Goal: Task Accomplishment & Management: Use online tool/utility

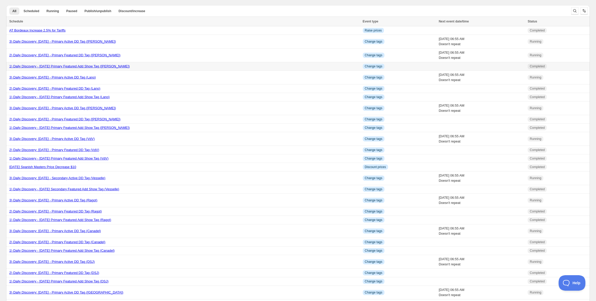
click at [79, 66] on link "1) Daily Discovery - [DATE] Primary Featured Add Show Tag ([PERSON_NAME])" at bounding box center [69, 66] width 121 height 4
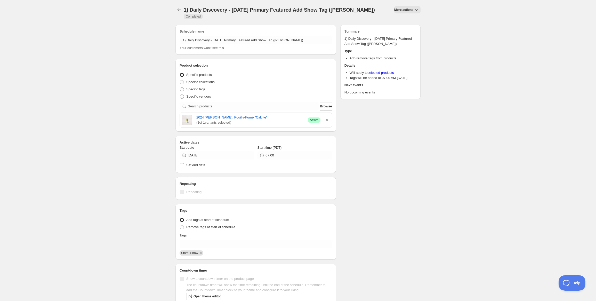
click at [404, 8] on span "More actions" at bounding box center [403, 10] width 19 height 4
click at [406, 20] on span "Duplicate" at bounding box center [409, 21] width 14 height 4
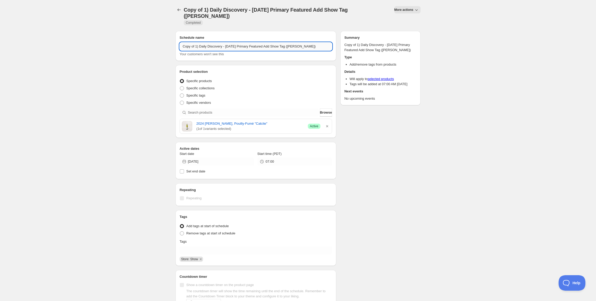
click at [195, 42] on input "Copy of 1) Daily Discovery - [DATE] Primary Featured Add Show Tag ([PERSON_NAME…" at bounding box center [256, 46] width 153 height 8
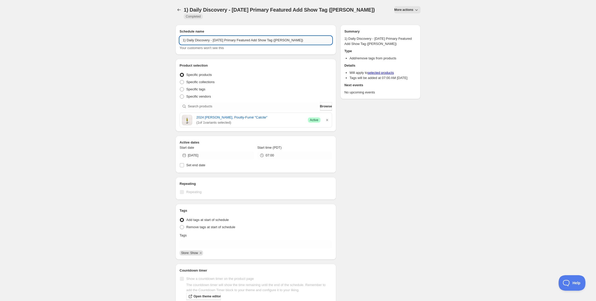
click at [220, 36] on input "1) Daily Discovery - [DATE] Primary Featured Add Show Tag ([PERSON_NAME])" at bounding box center [256, 40] width 153 height 8
type input "1) Daily Discovery - [DATE] Primary Featured Add Show Tag ([PERSON_NAME])"
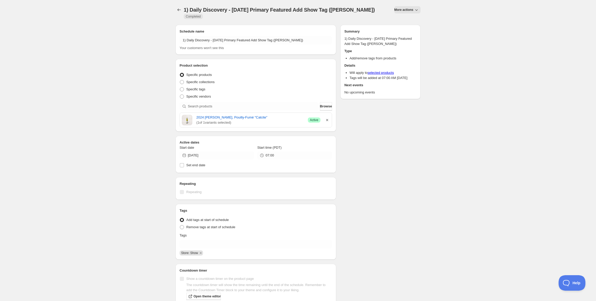
click at [328, 117] on icon "button" at bounding box center [327, 119] width 5 height 5
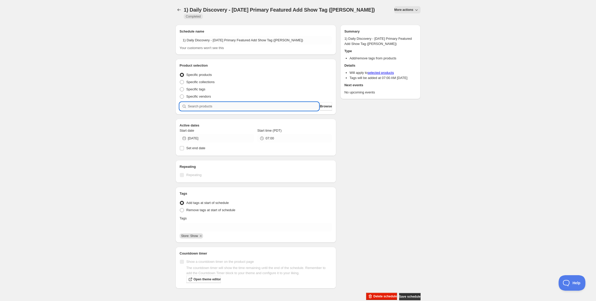
click at [285, 102] on input "search" at bounding box center [253, 106] width 131 height 8
paste input "SOMM2509-SWC21PNE-750"
type input "SOMM2509-SWC21PNE-750"
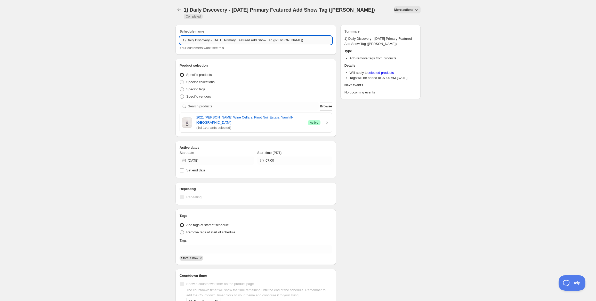
click at [292, 36] on input "1) Daily Discovery - [DATE] Primary Featured Add Show Tag ([PERSON_NAME])" at bounding box center [256, 40] width 153 height 8
type input "1) Daily Discovery - [DATE] Primary Featured Add Show Tag ([PERSON_NAME])"
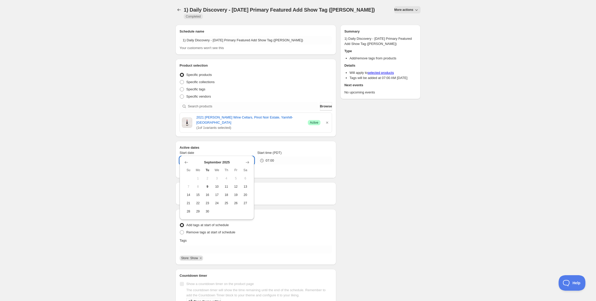
click at [241, 156] on input "[DATE]" at bounding box center [221, 160] width 66 height 8
click at [220, 188] on button "10" at bounding box center [217, 186] width 10 height 8
type input "[DATE]"
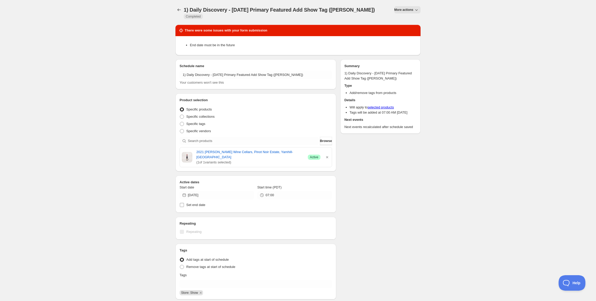
click at [199, 203] on span "Set end date" at bounding box center [195, 205] width 19 height 4
click at [184, 203] on input "Set end date" at bounding box center [182, 205] width 4 height 4
checkbox input "true"
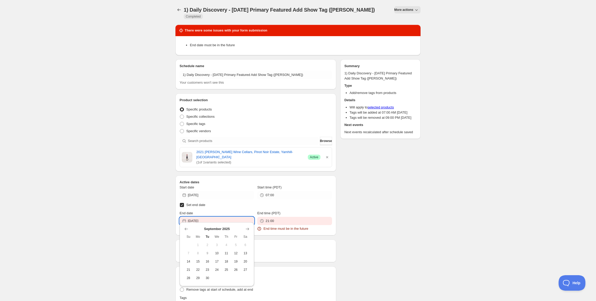
click at [218, 217] on input "[DATE]" at bounding box center [221, 221] width 66 height 8
drag, startPoint x: 206, startPoint y: 280, endPoint x: 208, endPoint y: 277, distance: 3.2
click at [206, 279] on span "30" at bounding box center [207, 278] width 5 height 4
type input "[DATE]"
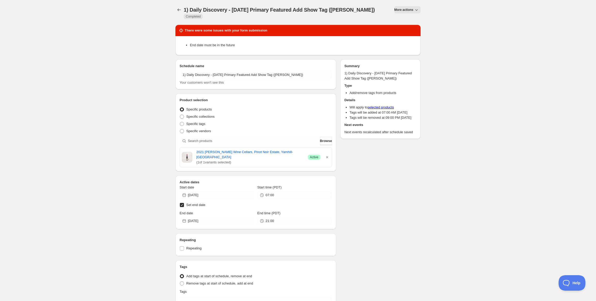
click at [183, 203] on input "Set end date" at bounding box center [182, 205] width 4 height 4
checkbox input "false"
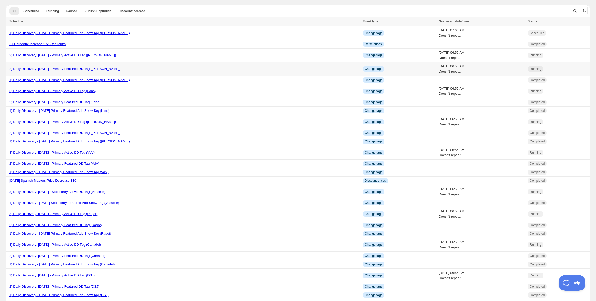
click at [81, 68] on link "2) Daily Discovery: [DATE] - Primary Featured DD Tag ([PERSON_NAME])" at bounding box center [64, 69] width 111 height 4
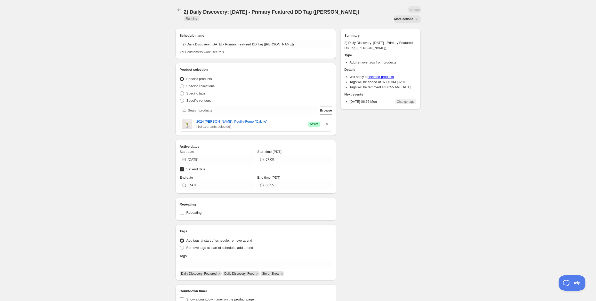
click at [400, 17] on span "More actions" at bounding box center [403, 19] width 19 height 4
click at [402, 20] on div "Duplicate" at bounding box center [405, 20] width 21 height 5
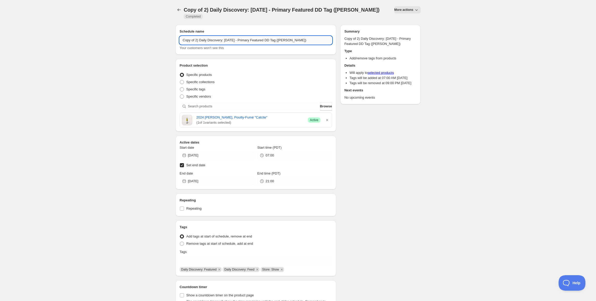
click at [195, 36] on input "Copy of 2) Daily Discovery: [DATE] - Primary Featured DD Tag ([PERSON_NAME])" at bounding box center [256, 40] width 153 height 8
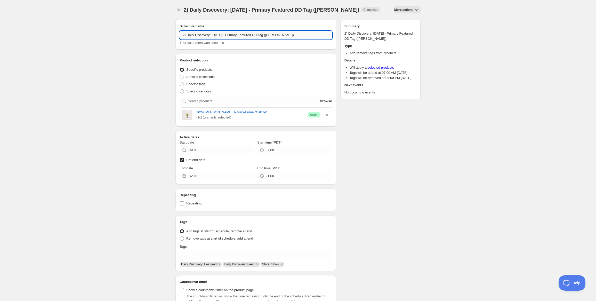
click at [218, 34] on input "2) Daily Discovery: [DATE] - Primary Featured DD Tag ([PERSON_NAME])" at bounding box center [256, 35] width 153 height 8
click at [283, 36] on input "2) Daily Discovery: [DATE] - Primary Featured DD Tag ([PERSON_NAME])" at bounding box center [256, 35] width 153 height 8
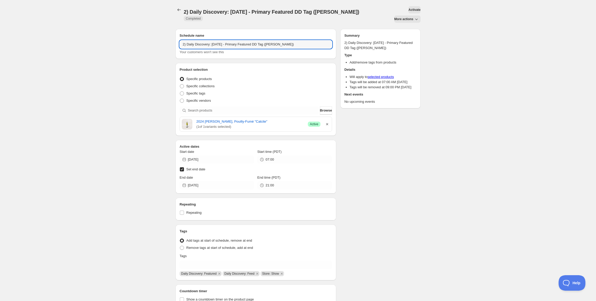
type input "2) Daily Discovery: [DATE] - Primary Featured DD Tag ([PERSON_NAME])"
click at [326, 122] on icon "button" at bounding box center [327, 124] width 5 height 5
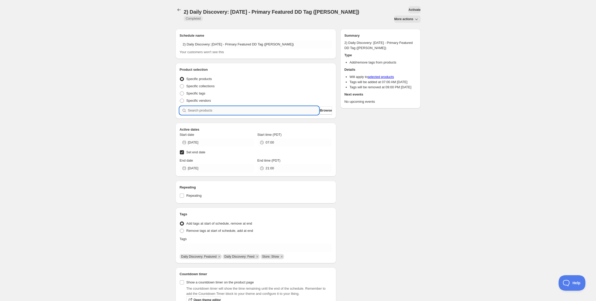
click at [240, 106] on input "search" at bounding box center [253, 110] width 131 height 8
paste input "SOMM2509-SWC21PNE-750"
type input "SOMM2509-SWC21PNE-750"
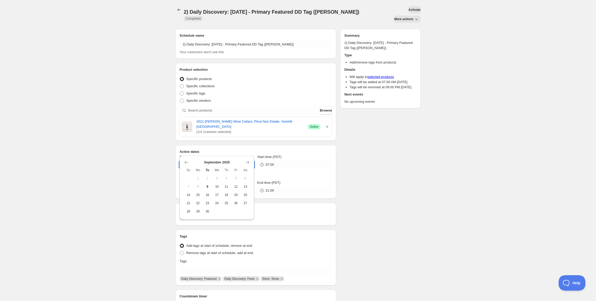
click at [223, 161] on input "[DATE]" at bounding box center [221, 165] width 66 height 8
click at [215, 185] on span "10" at bounding box center [216, 187] width 5 height 4
type input "[DATE]"
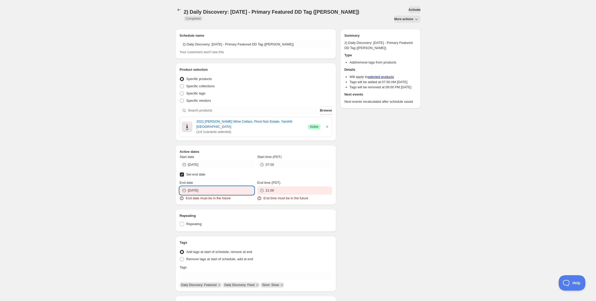
click at [219, 186] on input "[DATE]" at bounding box center [221, 190] width 66 height 8
click at [229, 219] on button "11" at bounding box center [227, 218] width 10 height 8
type input "[DATE]"
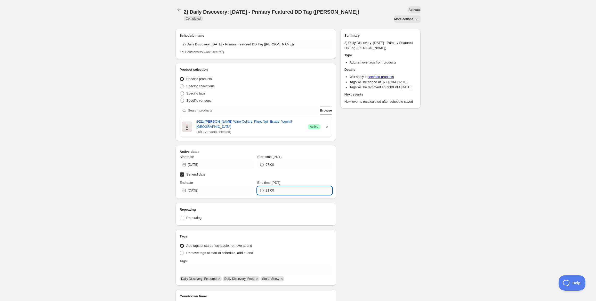
click at [283, 186] on input "21:00" at bounding box center [299, 190] width 66 height 8
drag, startPoint x: 277, startPoint y: 177, endPoint x: 185, endPoint y: 169, distance: 93.2
click at [185, 180] on div "End date [DATE] End time (PDT) 21:00" at bounding box center [256, 187] width 153 height 14
type input "06:55"
drag, startPoint x: 390, startPoint y: 180, endPoint x: 385, endPoint y: 180, distance: 5.2
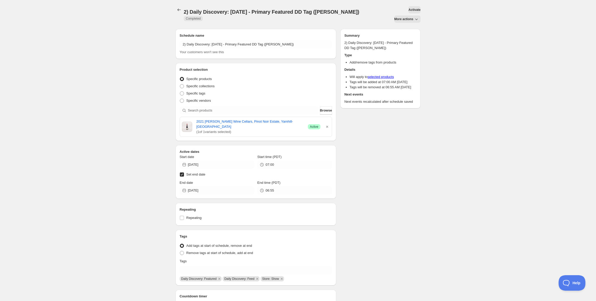
click at [390, 180] on div "Schedule name 2) Daily Discovery: [DATE] - Primary Featured DD Tag ([PERSON_NAM…" at bounding box center [295, 184] width 249 height 319
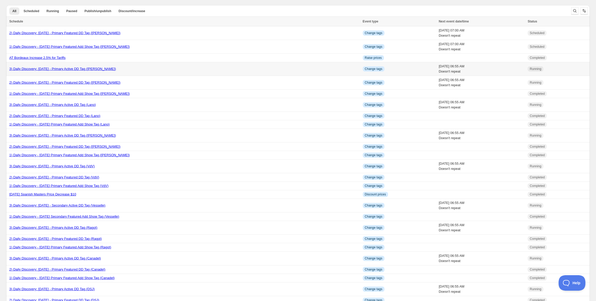
click at [64, 69] on link "3) Daily Discovery: [DATE] - Primary Active DD Tag ([PERSON_NAME])" at bounding box center [62, 69] width 107 height 4
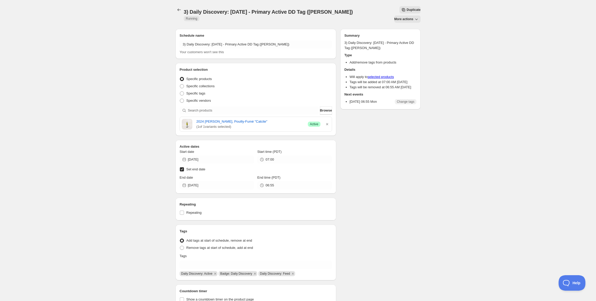
click at [401, 8] on icon "Secondary action label" at bounding box center [403, 9] width 5 height 5
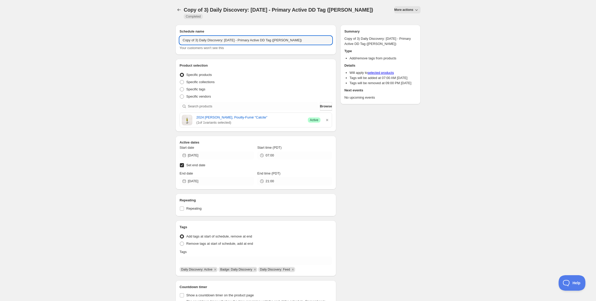
drag, startPoint x: 195, startPoint y: 36, endPoint x: 197, endPoint y: 57, distance: 21.8
click at [195, 37] on input "Copy of 3) Daily Discovery: [DATE] - Primary Active DD Tag ([PERSON_NAME])" at bounding box center [256, 40] width 153 height 8
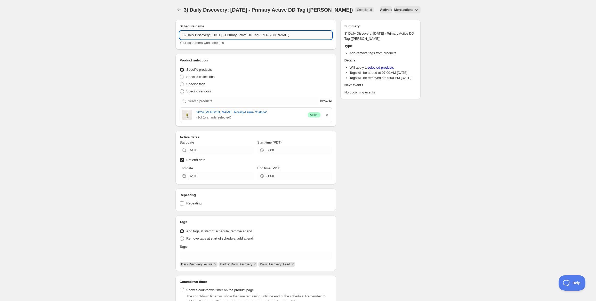
drag, startPoint x: 218, startPoint y: 35, endPoint x: 218, endPoint y: 38, distance: 2.6
click at [218, 35] on input "3) Daily Discovery: [DATE] - Primary Active DD Tag ([PERSON_NAME])" at bounding box center [256, 35] width 153 height 8
click at [279, 35] on input "3) Daily Discovery: [DATE] - Primary Active DD Tag ([PERSON_NAME])" at bounding box center [256, 35] width 153 height 8
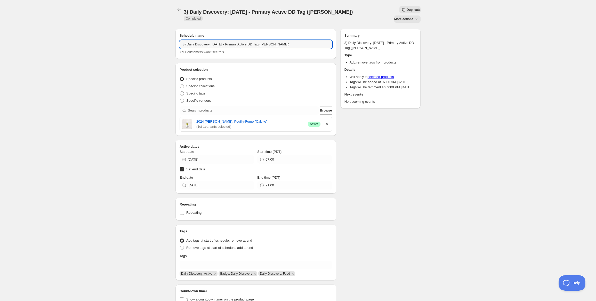
type input "3) Daily Discovery: [DATE] - Primary Active DD Tag ([PERSON_NAME])"
click at [328, 122] on icon "button" at bounding box center [327, 124] width 5 height 5
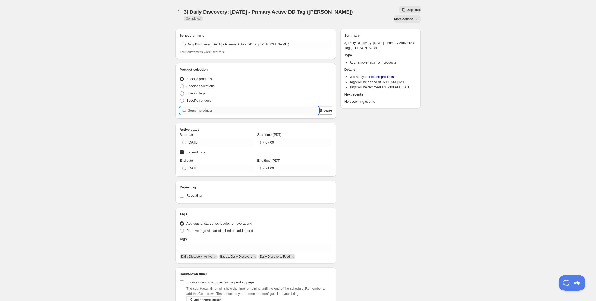
click at [293, 106] on input "search" at bounding box center [253, 110] width 131 height 8
paste input "SOMM2509-SWC21PNE-750"
type input "SOMM2509-SWC21PNE-750"
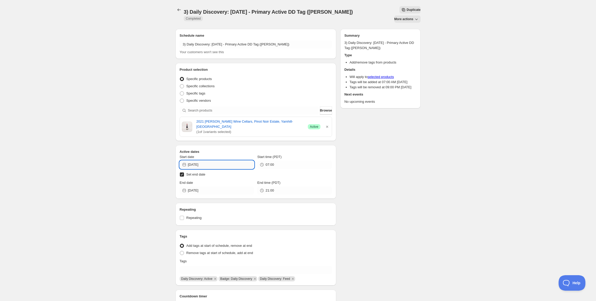
click at [230, 161] on input "[DATE]" at bounding box center [221, 165] width 66 height 8
click at [220, 186] on button "10" at bounding box center [217, 186] width 10 height 8
type input "[DATE]"
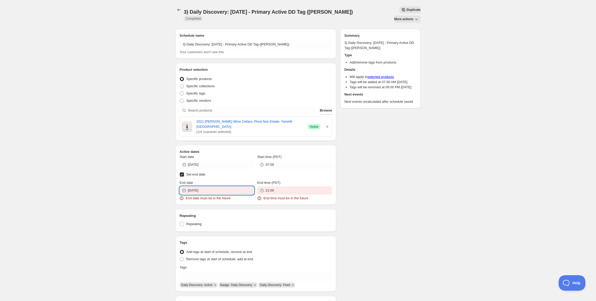
click at [218, 186] on input "[DATE]" at bounding box center [221, 190] width 66 height 8
click at [207, 234] on span "23" at bounding box center [207, 235] width 5 height 4
type input "[DATE]"
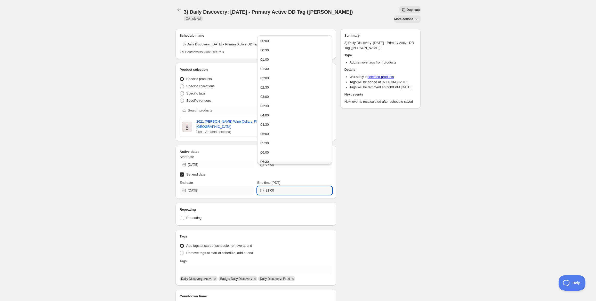
drag, startPoint x: 275, startPoint y: 176, endPoint x: 230, endPoint y: 176, distance: 45.2
click at [230, 180] on div "End date [DATE] End time (PDT) 21:00" at bounding box center [256, 187] width 153 height 14
type input "06:55"
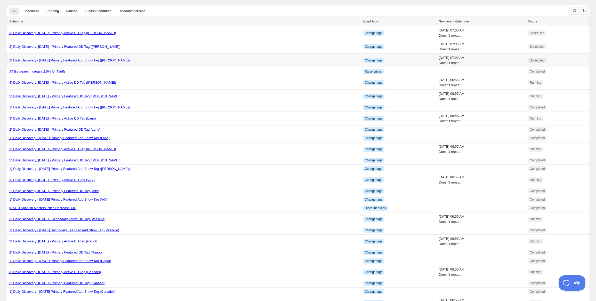
click at [78, 59] on link "1) Daily Discovery - [DATE] Primary Featured Add Show Tag ([PERSON_NAME])" at bounding box center [69, 60] width 121 height 4
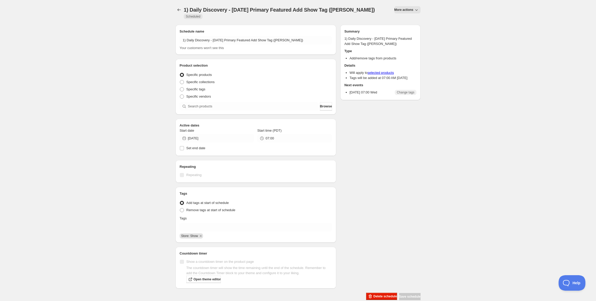
click at [406, 8] on span "More actions" at bounding box center [403, 10] width 19 height 4
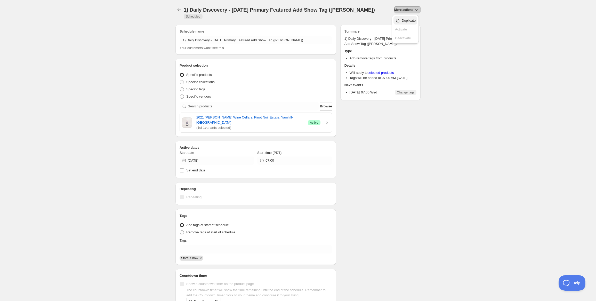
click at [403, 20] on span "Duplicate" at bounding box center [409, 21] width 14 height 4
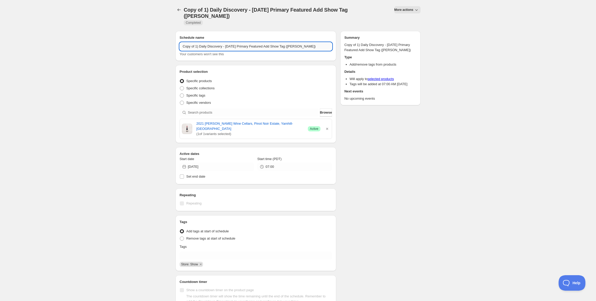
click at [195, 42] on input "Copy of 1) Daily Discovery - [DATE] Primary Featured Add Show Tag ([PERSON_NAME…" at bounding box center [256, 46] width 153 height 8
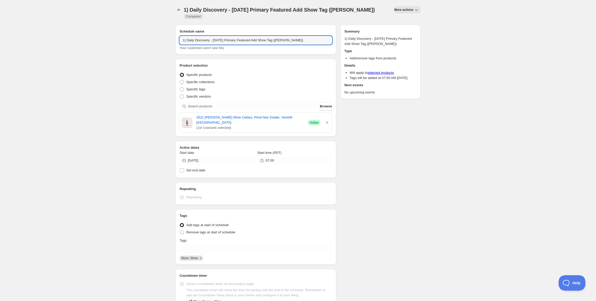
drag, startPoint x: 222, startPoint y: 35, endPoint x: 218, endPoint y: 51, distance: 17.0
click at [222, 36] on input "1) Daily Discovery - [DATE] Primary Featured Add Show Tag ([PERSON_NAME])" at bounding box center [256, 40] width 153 height 8
click at [287, 36] on input "1) Daily Discovery - [DATE] Primary Featured Add Show Tag ([PERSON_NAME])" at bounding box center [256, 40] width 153 height 8
type input "1) Daily Discovery - [DATE] Primary Featured Add Show Tag ([PERSON_NAME])"
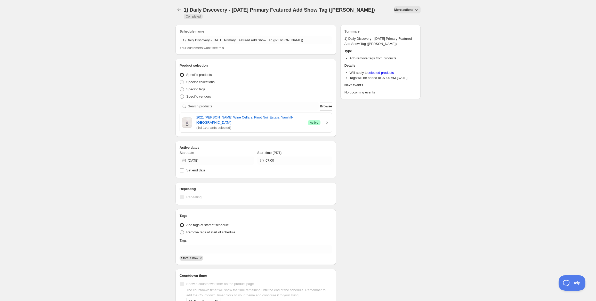
click at [327, 121] on icon "button" at bounding box center [327, 122] width 5 height 5
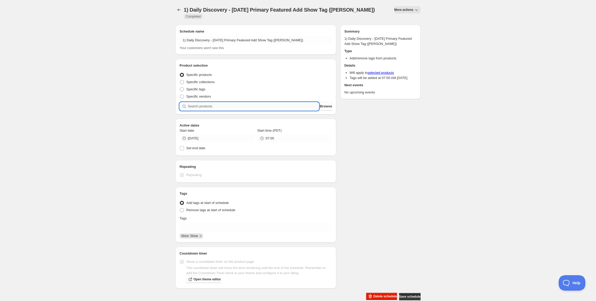
click at [273, 108] on input "search" at bounding box center [253, 106] width 131 height 8
paste input "SOMM2509-PAN97RAT-750"
type input "SOMM2509-PAN97RAT-750"
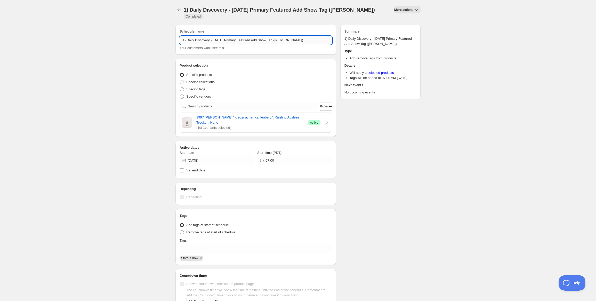
click at [285, 40] on input "1) Daily Discovery - [DATE] Primary Featured Add Show Tag ([PERSON_NAME])" at bounding box center [256, 40] width 153 height 8
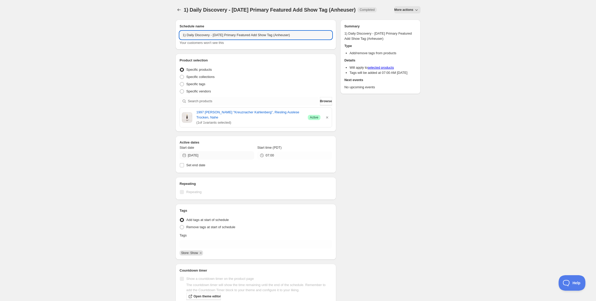
type input "1) Daily Discovery - [DATE] Primary Featured Add Show Tag (Anheuser)"
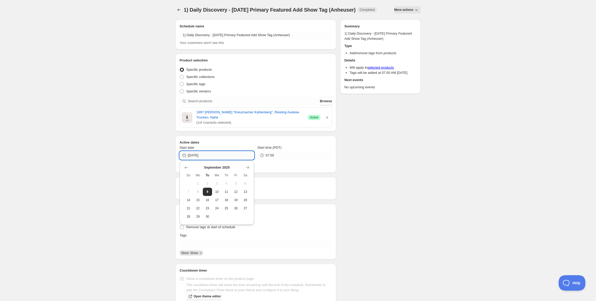
click at [238, 156] on input "[DATE]" at bounding box center [221, 155] width 66 height 8
click at [227, 190] on span "11" at bounding box center [226, 192] width 5 height 4
type input "[DATE]"
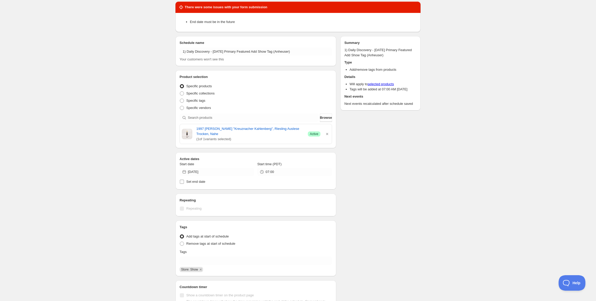
scroll to position [26, 0]
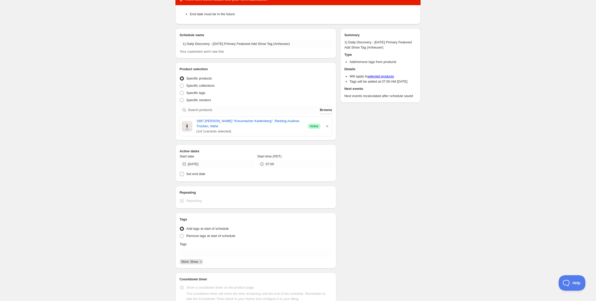
click at [194, 174] on span "Set end date" at bounding box center [195, 174] width 19 height 4
click at [184, 174] on input "Set end date" at bounding box center [182, 174] width 4 height 4
checkbox input "true"
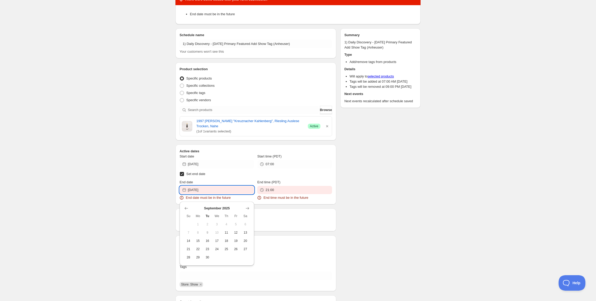
click at [207, 186] on input "[DATE]" at bounding box center [221, 190] width 66 height 8
click at [206, 257] on span "30" at bounding box center [207, 257] width 5 height 4
type input "[DATE]"
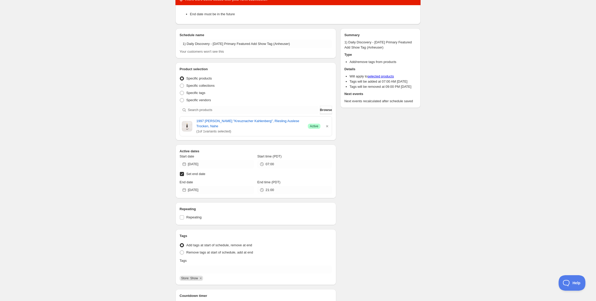
click at [180, 174] on input "Set end date" at bounding box center [182, 174] width 4 height 4
checkbox input "false"
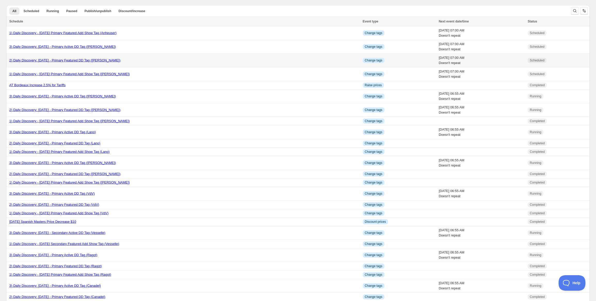
click at [29, 62] on link "2) Daily Discovery: [DATE] - Primary Featured DD Tag ([PERSON_NAME])" at bounding box center [64, 60] width 111 height 4
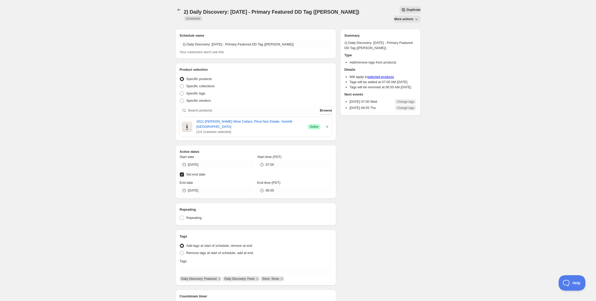
click at [407, 9] on span "Duplicate" at bounding box center [414, 10] width 14 height 4
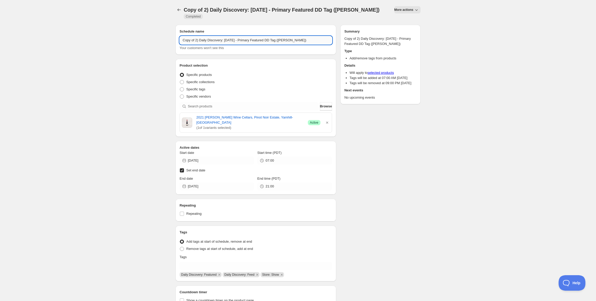
drag, startPoint x: 195, startPoint y: 35, endPoint x: 196, endPoint y: 57, distance: 22.7
click at [195, 36] on input "Copy of 2) Daily Discovery: [DATE] - Primary Featured DD Tag ([PERSON_NAME])" at bounding box center [256, 40] width 153 height 8
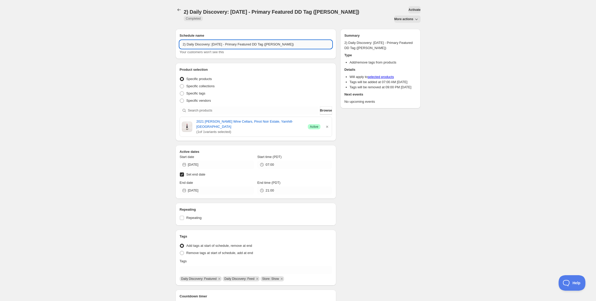
click at [220, 40] on input "2) Daily Discovery: [DATE] - Primary Featured DD Tag ([PERSON_NAME])" at bounding box center [256, 44] width 153 height 8
drag, startPoint x: 279, startPoint y: 35, endPoint x: 276, endPoint y: 37, distance: 2.9
click at [279, 40] on input "2) Daily Discovery: [DATE] - Primary Featured DD Tag ([PERSON_NAME])" at bounding box center [256, 44] width 153 height 8
click at [277, 40] on input "2) Daily Discovery: [DATE] - Primary Featured DD Tag ([PERSON_NAME])" at bounding box center [256, 44] width 153 height 8
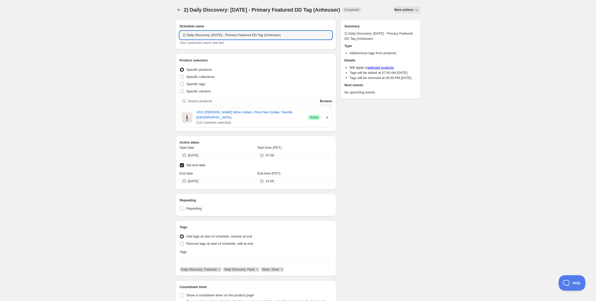
type input "2) Daily Discovery: [DATE] - Primary Featured DD Tag (Anheuser)"
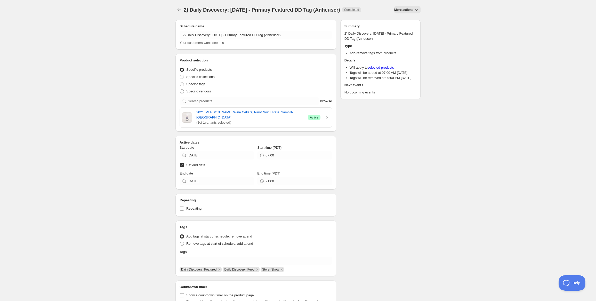
click at [326, 116] on icon "button" at bounding box center [327, 117] width 5 height 5
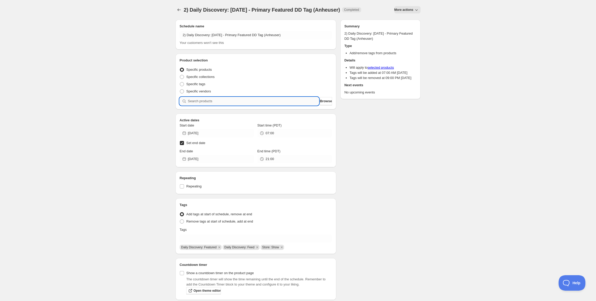
click at [276, 102] on input "search" at bounding box center [253, 101] width 131 height 8
paste input "SOMM2509-PAN97RAT-750"
type input "SOMM2509-PAN97RAT-750"
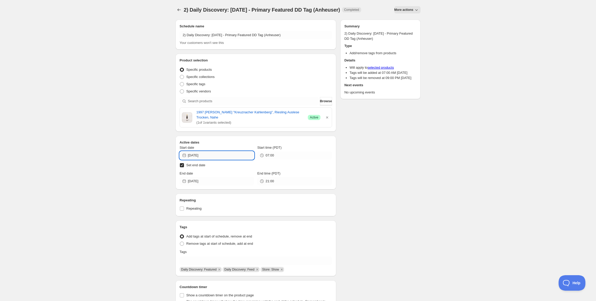
click at [237, 154] on input "[DATE]" at bounding box center [221, 155] width 66 height 8
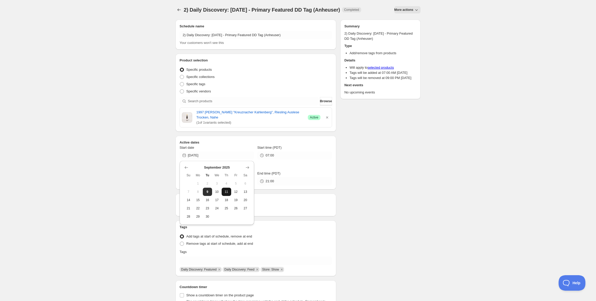
click at [228, 191] on span "11" at bounding box center [226, 192] width 5 height 4
type input "[DATE]"
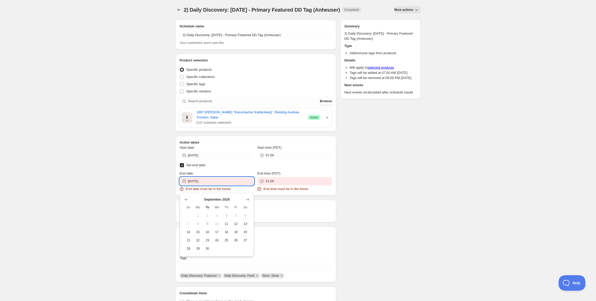
click at [233, 182] on input "[DATE]" at bounding box center [221, 181] width 66 height 8
click at [234, 221] on button "12" at bounding box center [236, 224] width 10 height 8
type input "[DATE]"
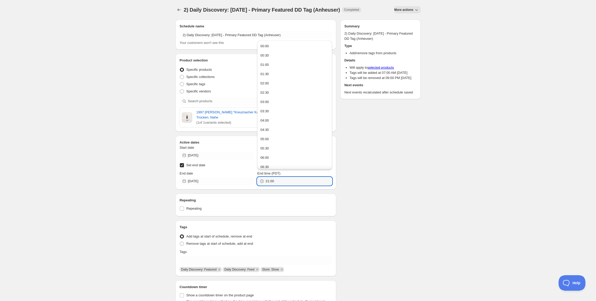
drag, startPoint x: 275, startPoint y: 182, endPoint x: 198, endPoint y: 190, distance: 77.5
click at [198, 190] on div "Schedule name 2) Daily Discovery: [DATE] - Primary Featured DD Tag (Anheuser) Y…" at bounding box center [256, 171] width 161 height 303
type input "06:55"
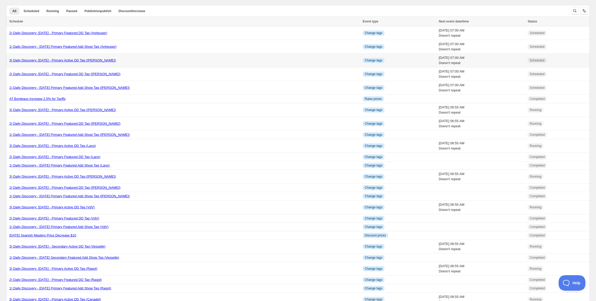
click at [39, 60] on link "3) Daily Discovery: [DATE] - Primary Active DD Tag ([PERSON_NAME])" at bounding box center [62, 60] width 107 height 4
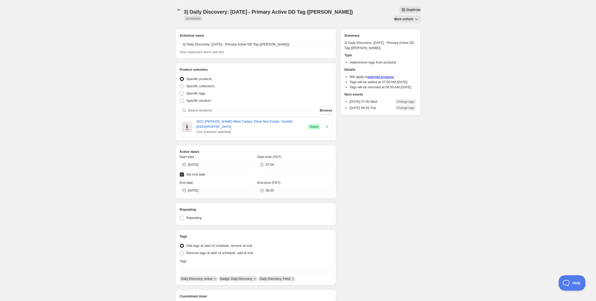
click at [407, 12] on span "Duplicate" at bounding box center [414, 10] width 14 height 4
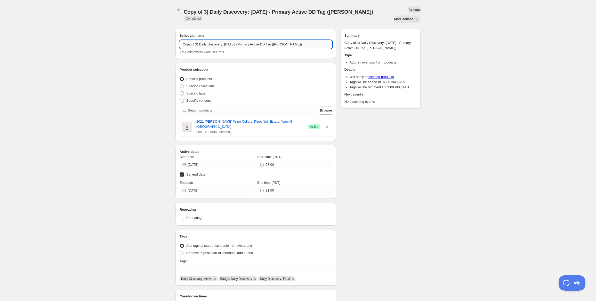
click at [195, 45] on input "Copy of 3) Daily Discovery: [DATE] - Primary Active DD Tag ([PERSON_NAME])" at bounding box center [256, 44] width 153 height 8
click at [220, 40] on input "3) Daily Discovery: [DATE] - Primary Active DD Tag ([PERSON_NAME])" at bounding box center [256, 44] width 153 height 8
click at [274, 40] on input "3) Daily Discovery: [DATE] - Primary Active DD Tag ([PERSON_NAME])" at bounding box center [256, 44] width 153 height 8
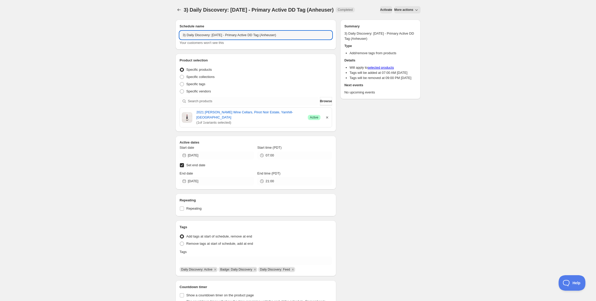
type input "3) Daily Discovery: [DATE] - Primary Active DD Tag (Anheuser)"
drag, startPoint x: 327, startPoint y: 114, endPoint x: 324, endPoint y: 115, distance: 2.8
click at [326, 115] on icon "button" at bounding box center [327, 117] width 5 height 5
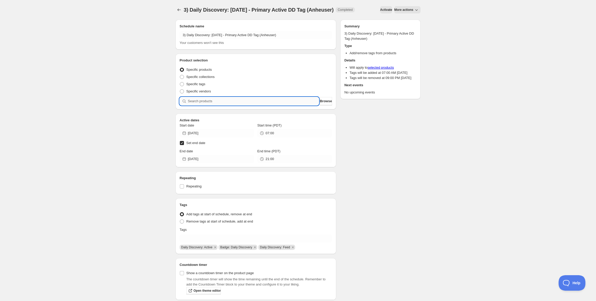
click at [236, 100] on input "search" at bounding box center [253, 101] width 131 height 8
paste input "SOMM2509-PAN97RAT-750"
type input "SOMM2509-PAN97RAT-750"
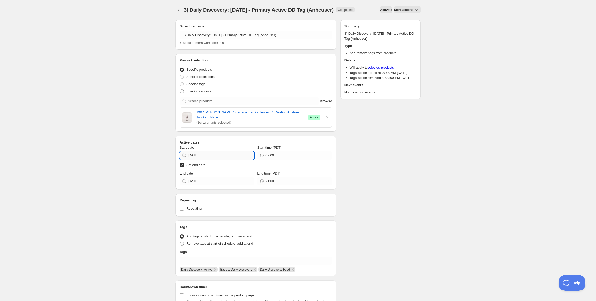
click at [242, 152] on input "[DATE]" at bounding box center [221, 155] width 66 height 8
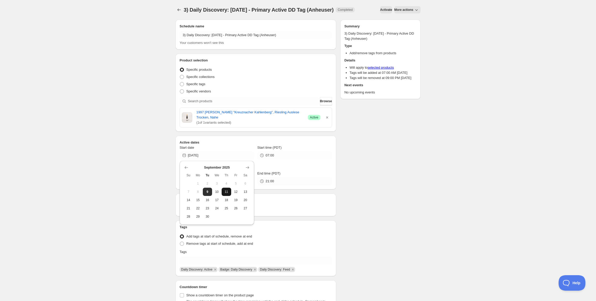
click at [228, 189] on button "11" at bounding box center [227, 192] width 10 height 8
type input "[DATE]"
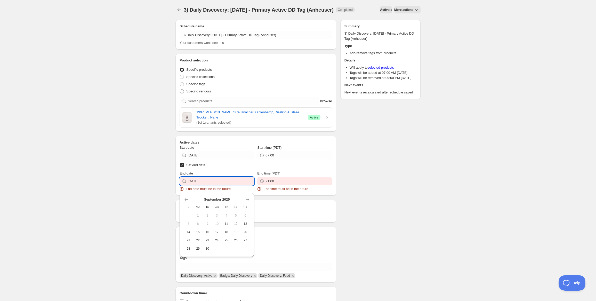
click at [232, 181] on input "[DATE]" at bounding box center [221, 181] width 66 height 8
click at [214, 239] on button "24" at bounding box center [217, 240] width 10 height 8
type input "[DATE]"
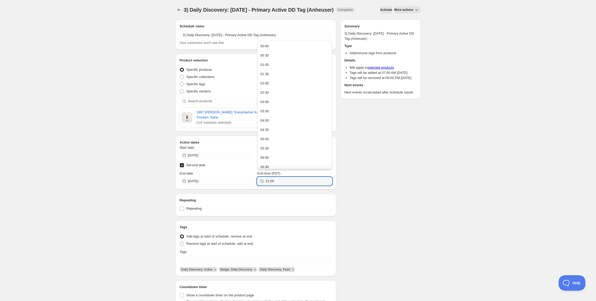
drag, startPoint x: 279, startPoint y: 182, endPoint x: 202, endPoint y: 169, distance: 77.6
click at [202, 169] on div "Start date [DATE] Start time (PDT) 07:00 Set end date End date [DATE] End time …" at bounding box center [256, 165] width 153 height 40
type input "06:55"
